Goal: Check status: Check status

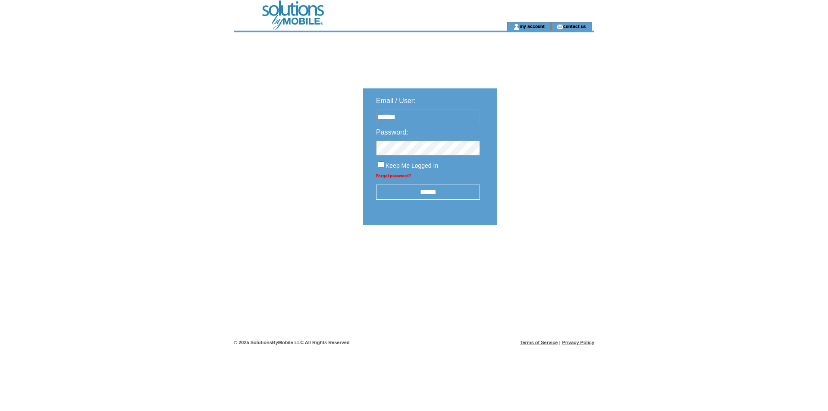
type input "**********"
click at [437, 189] on input "******" at bounding box center [428, 192] width 104 height 15
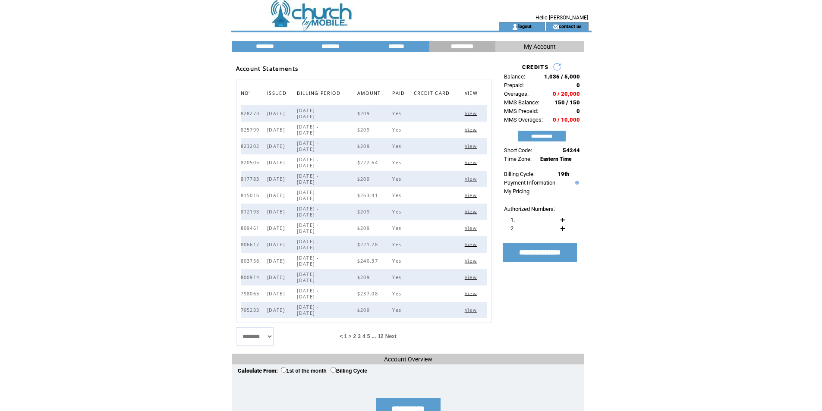
click at [471, 127] on span "View" at bounding box center [471, 130] width 14 height 6
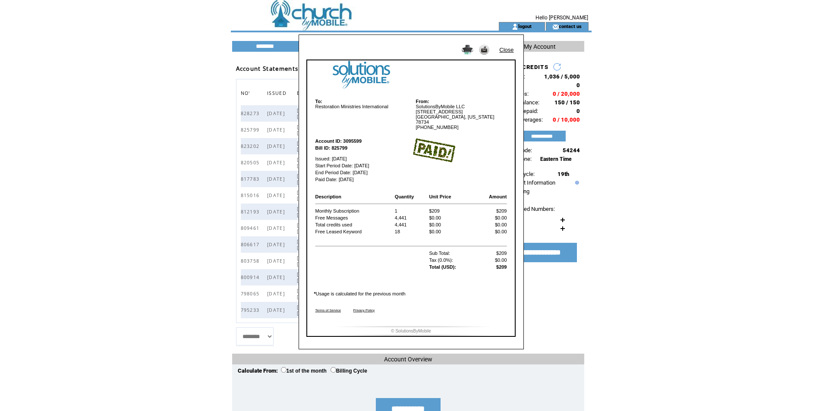
click at [468, 51] on img at bounding box center [467, 49] width 12 height 9
click at [508, 48] on link "Close" at bounding box center [506, 50] width 14 height 6
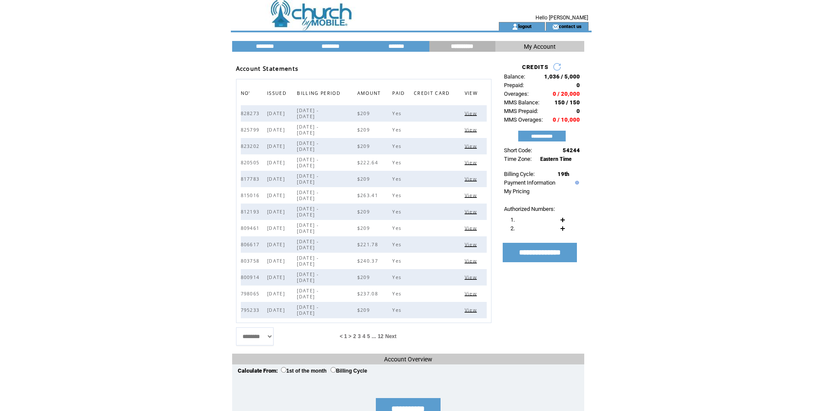
click at [476, 112] on span "View" at bounding box center [471, 113] width 14 height 6
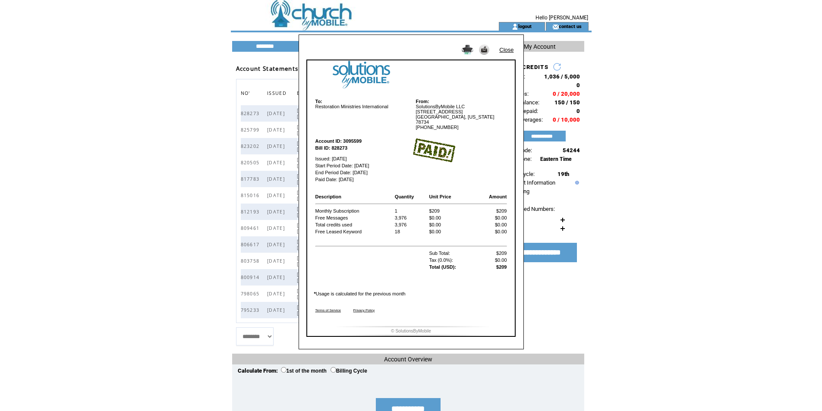
click at [468, 47] on img at bounding box center [467, 49] width 12 height 9
click at [464, 50] on img at bounding box center [467, 49] width 12 height 9
click at [506, 48] on link "Close" at bounding box center [506, 50] width 14 height 6
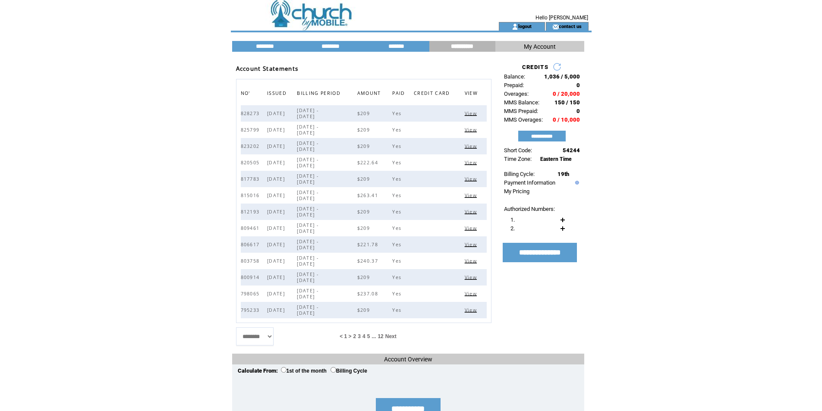
click at [528, 22] on td "logout" at bounding box center [522, 26] width 46 height 9
click at [524, 26] on link "logout" at bounding box center [524, 26] width 13 height 6
